Goal: Information Seeking & Learning: Learn about a topic

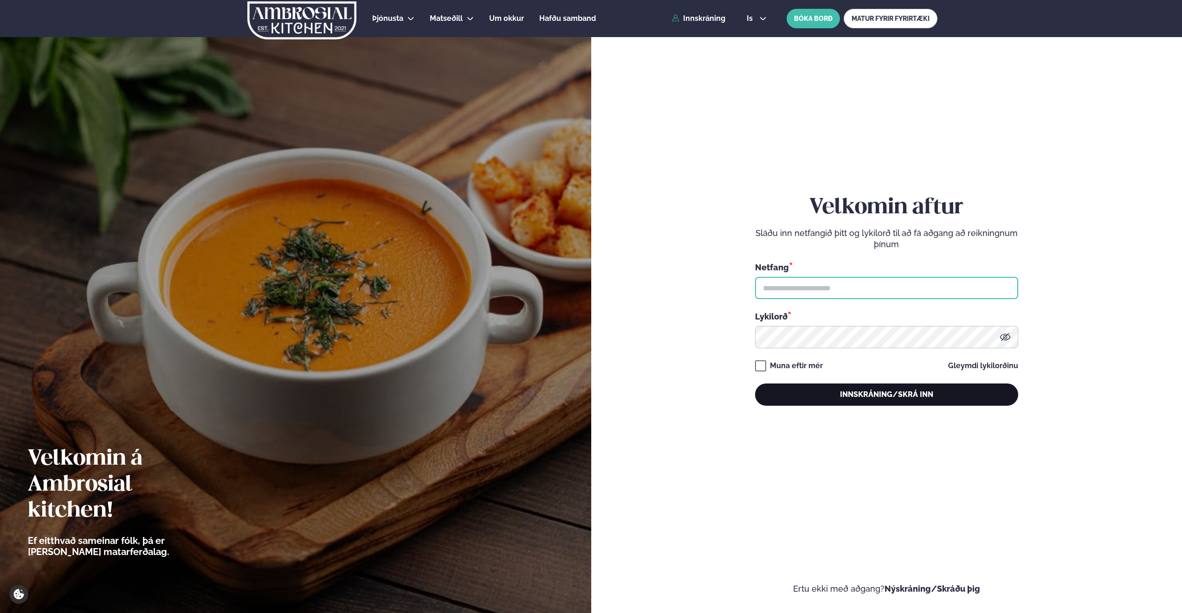
type input "**********"
click at [888, 393] on button "Innskráning/Skrá inn" at bounding box center [886, 395] width 263 height 22
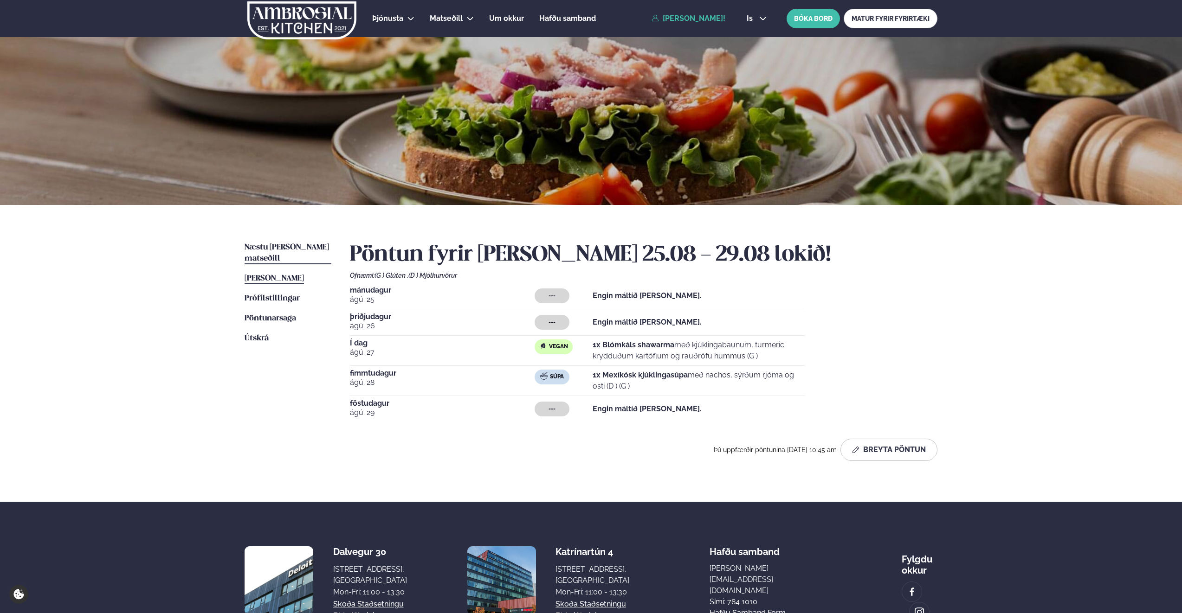
click at [299, 248] on span "Næstu [PERSON_NAME] matseðill" at bounding box center [287, 253] width 84 height 19
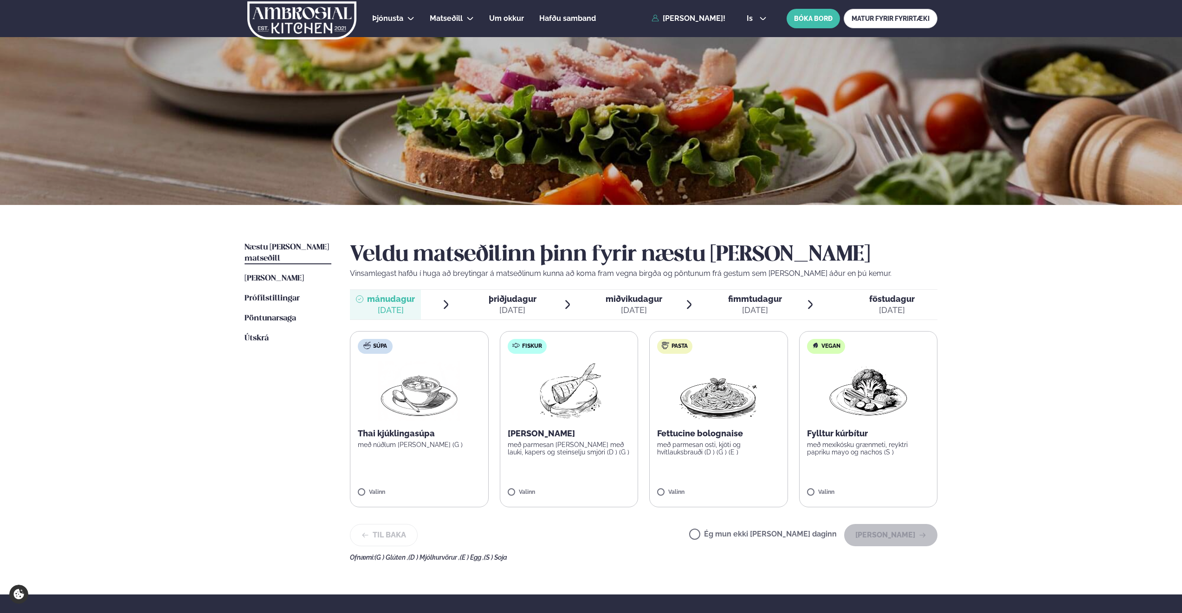
click at [628, 302] on span "miðvikudagur" at bounding box center [634, 299] width 57 height 10
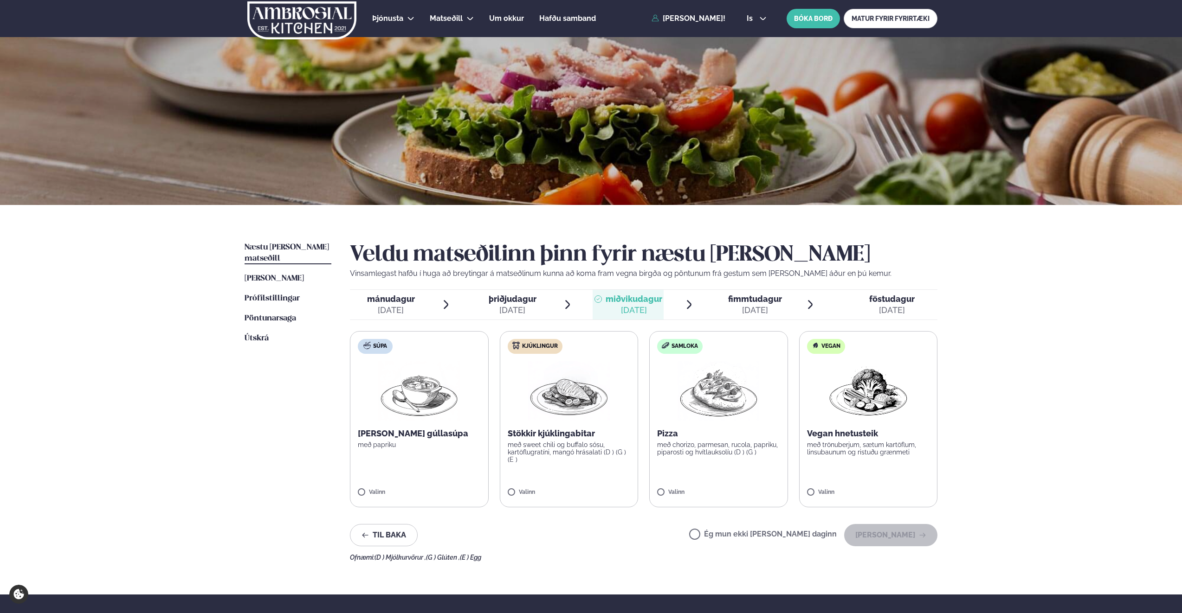
click at [755, 299] on span "fimmtudagur" at bounding box center [755, 299] width 54 height 10
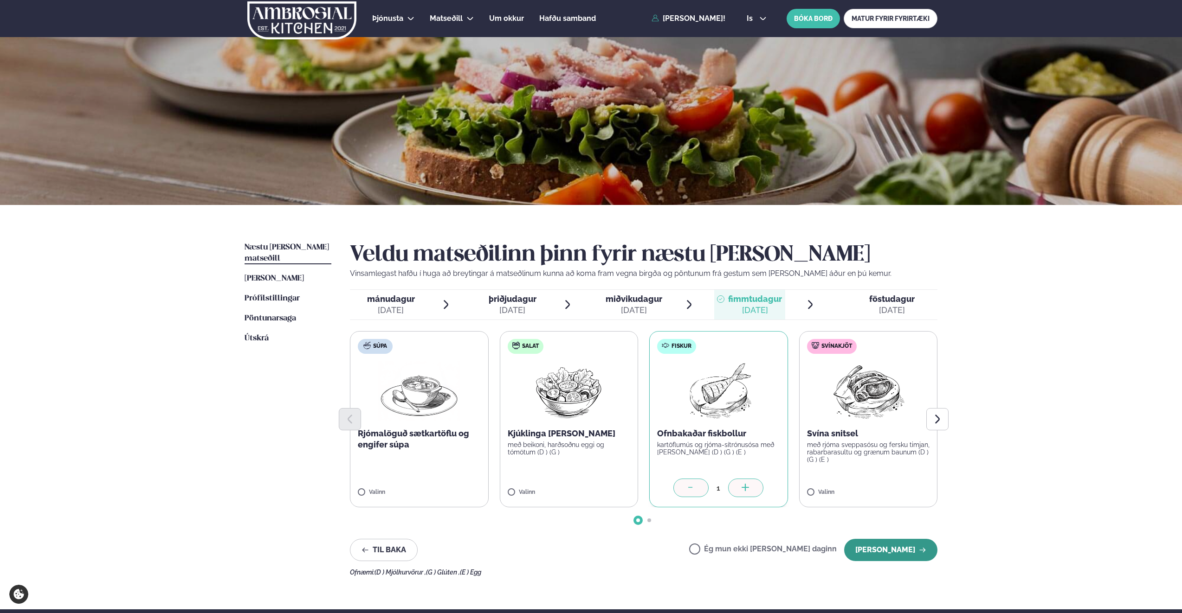
click at [892, 549] on button "[PERSON_NAME]" at bounding box center [890, 550] width 93 height 22
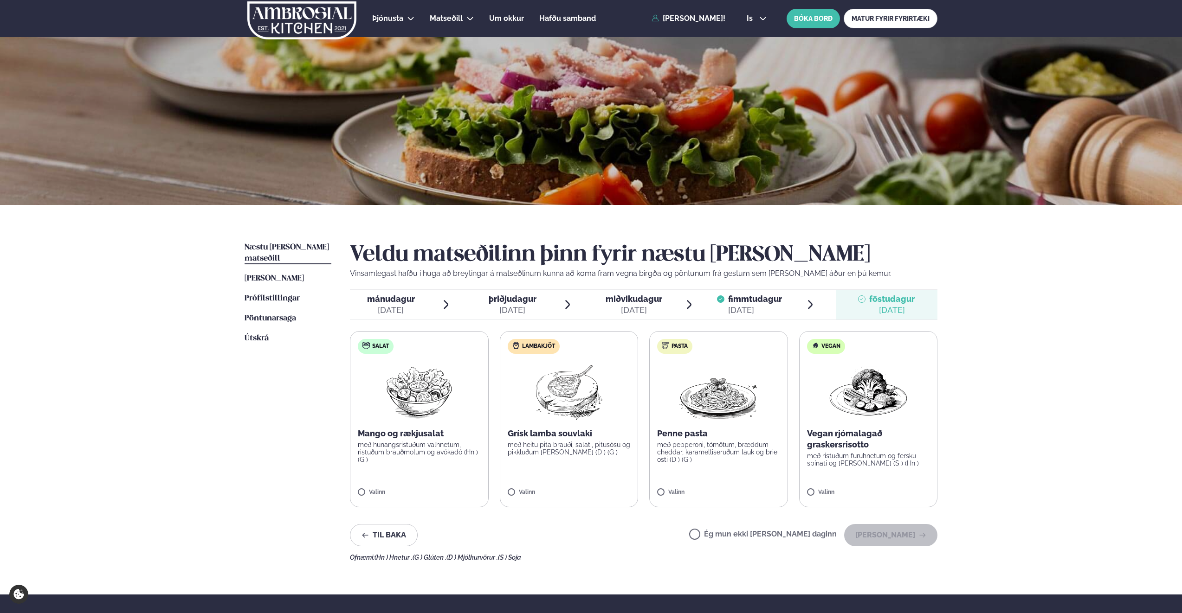
click at [756, 300] on span "fimmtudagur" at bounding box center [755, 299] width 54 height 10
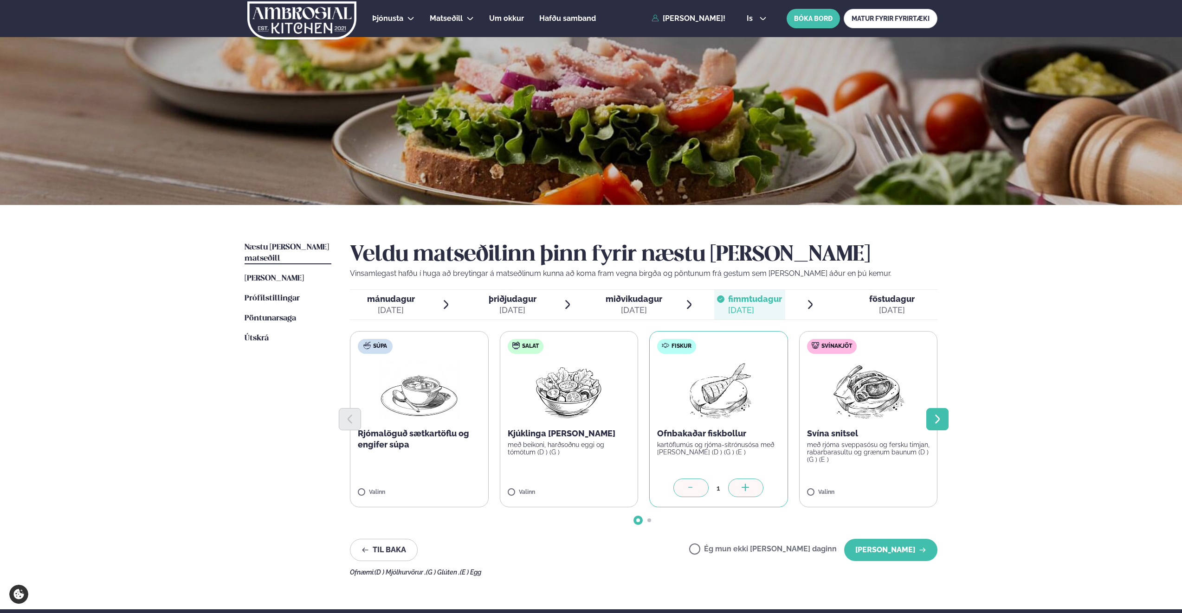
click at [941, 420] on icon "Next slide" at bounding box center [937, 419] width 11 height 11
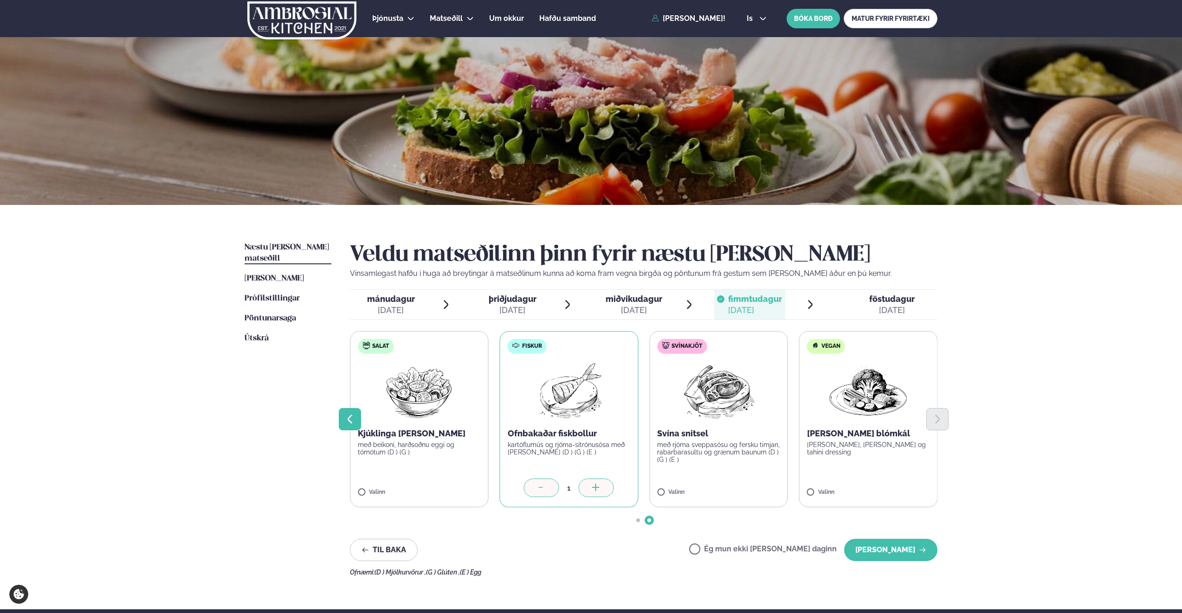
click at [348, 419] on icon "Previous slide" at bounding box center [350, 419] width 5 height 9
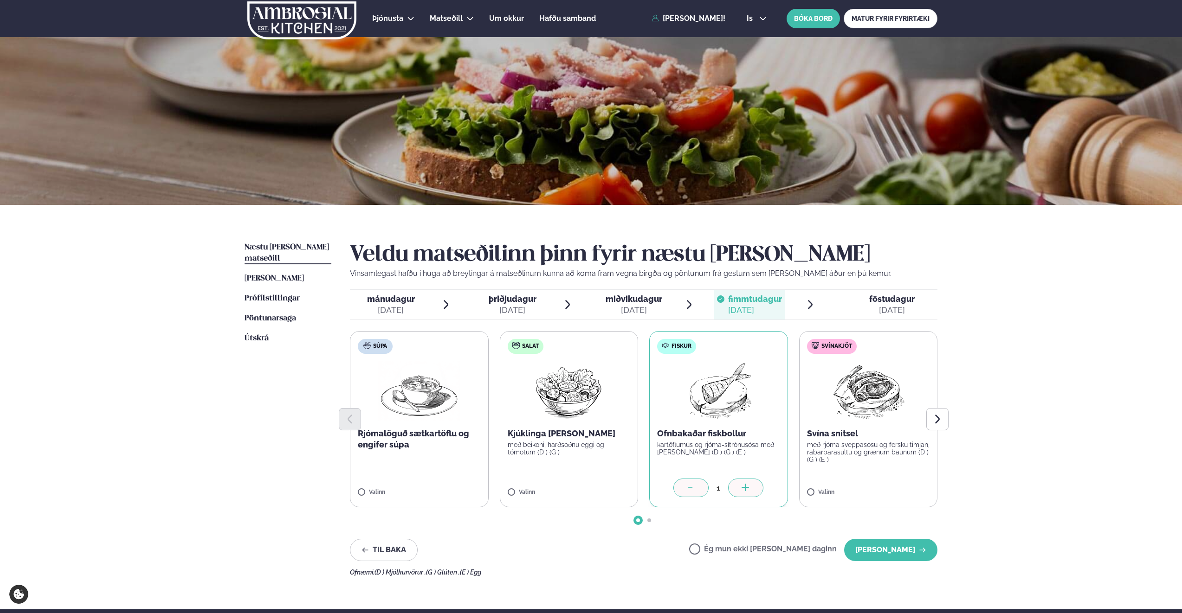
click at [649, 303] on span "miðvikudagur" at bounding box center [634, 299] width 57 height 10
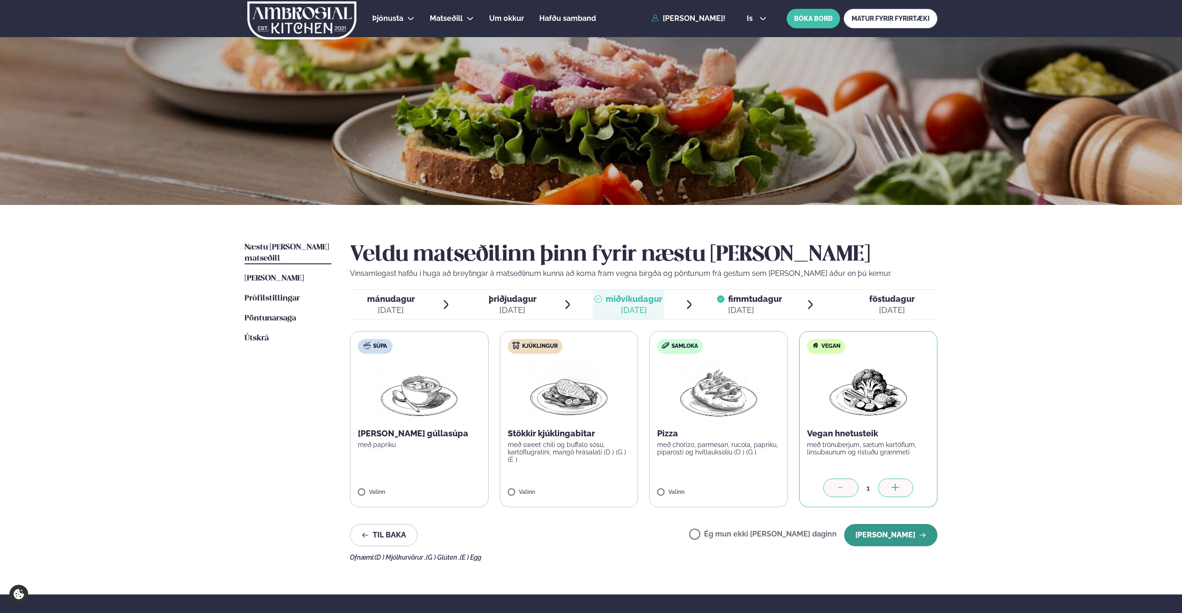
click at [900, 538] on button "[PERSON_NAME]" at bounding box center [890, 535] width 93 height 22
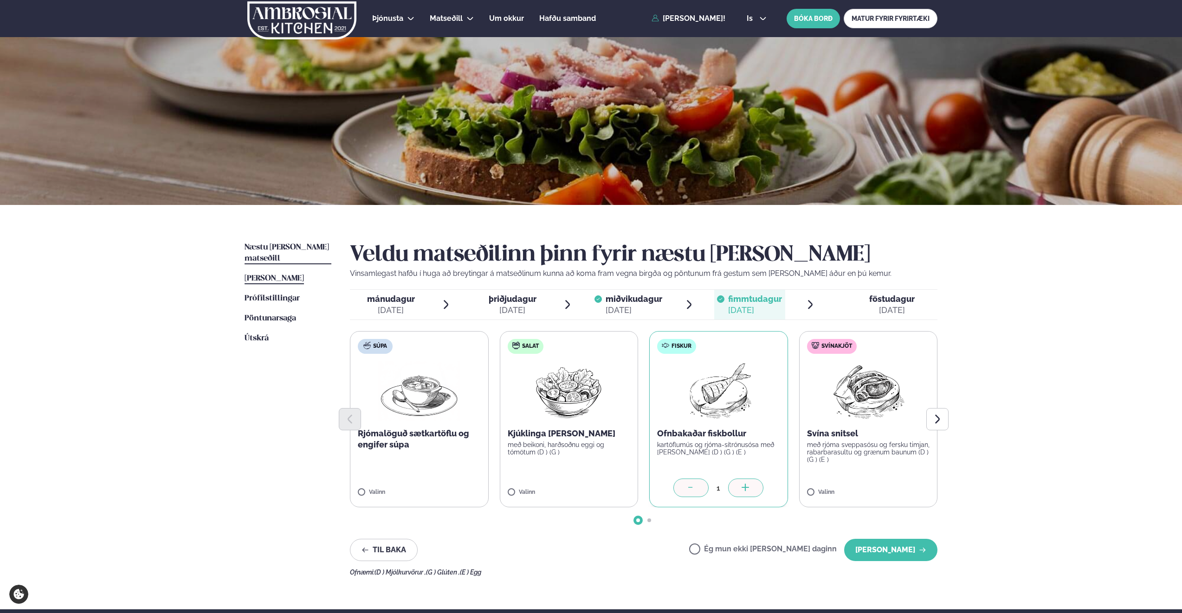
click at [274, 275] on span "[PERSON_NAME]" at bounding box center [274, 279] width 59 height 8
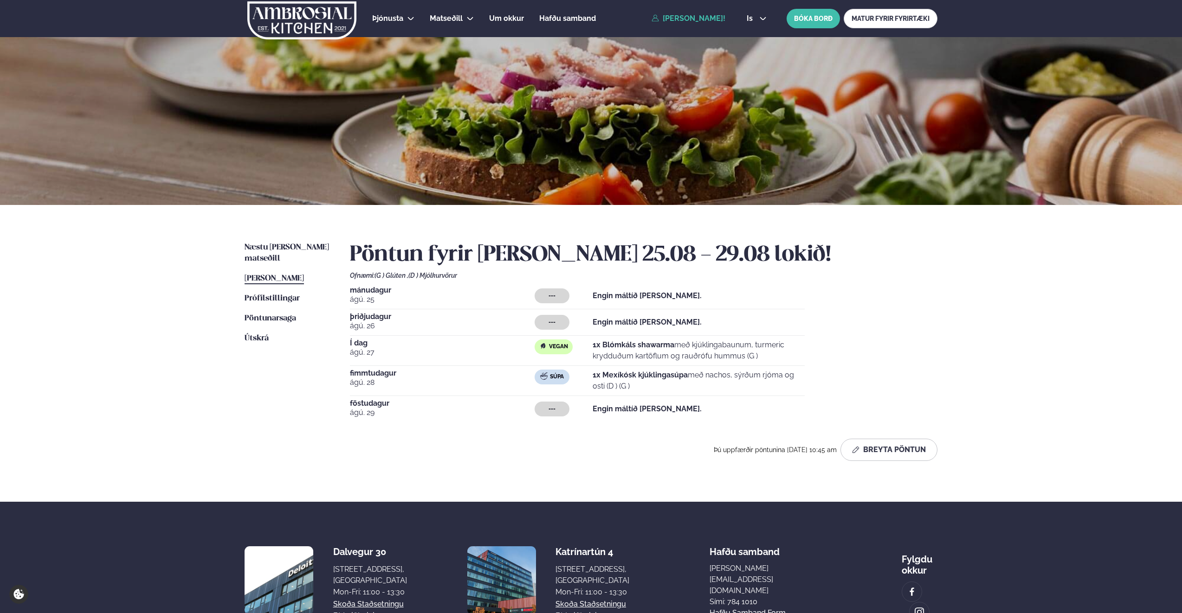
click at [304, 275] on span "[PERSON_NAME]" at bounding box center [274, 279] width 59 height 8
click at [305, 247] on span "Næstu [PERSON_NAME] matseðill" at bounding box center [287, 253] width 84 height 19
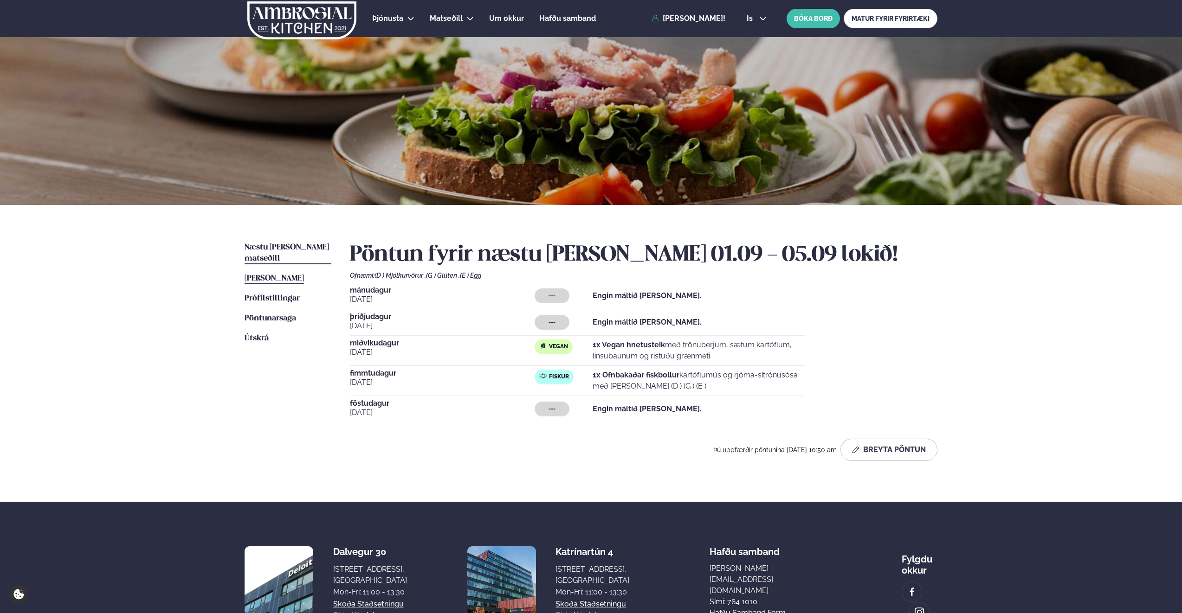
click at [297, 275] on span "[PERSON_NAME]" at bounding box center [274, 279] width 59 height 8
